Goal: Use online tool/utility: Use online tool/utility

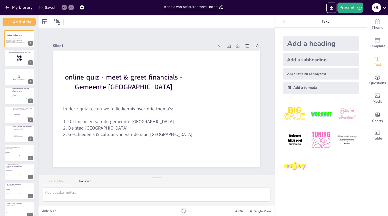
checkbox input "true"
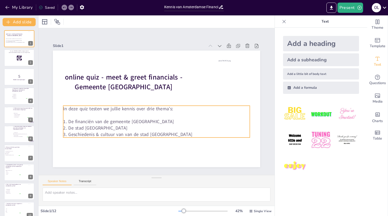
checkbox input "true"
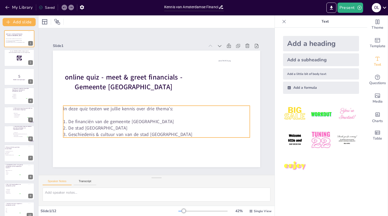
checkbox input "true"
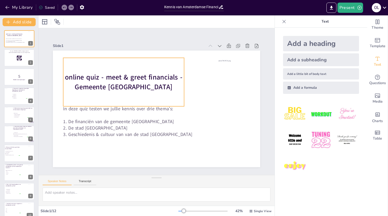
checkbox input "true"
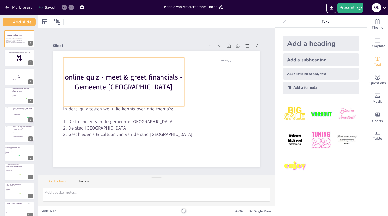
checkbox input "true"
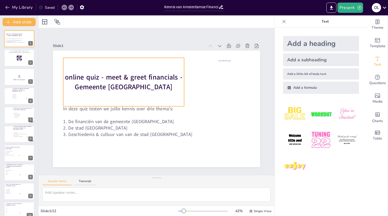
checkbox input "true"
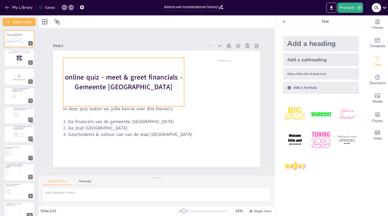
checkbox input "true"
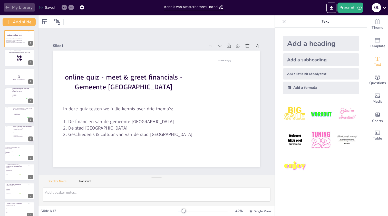
click at [10, 6] on icon "button" at bounding box center [7, 7] width 5 height 5
